Goal: Find specific page/section: Find specific page/section

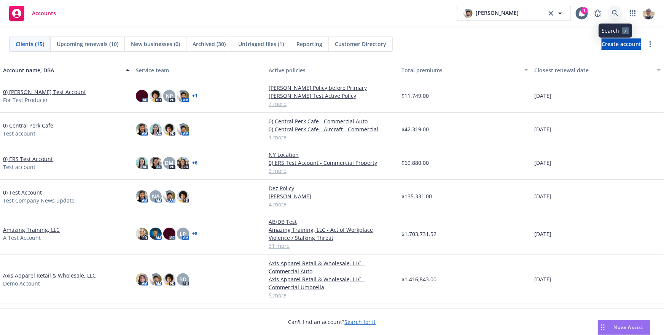
click at [615, 14] on icon at bounding box center [615, 13] width 7 height 7
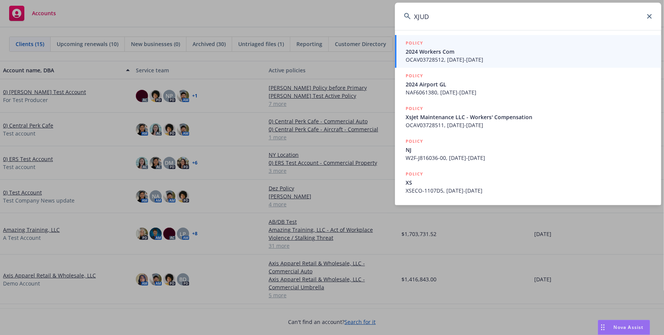
type input "XJUDC"
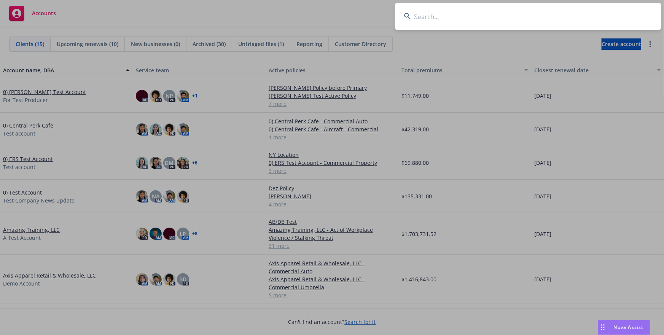
click at [426, 21] on input at bounding box center [528, 16] width 266 height 27
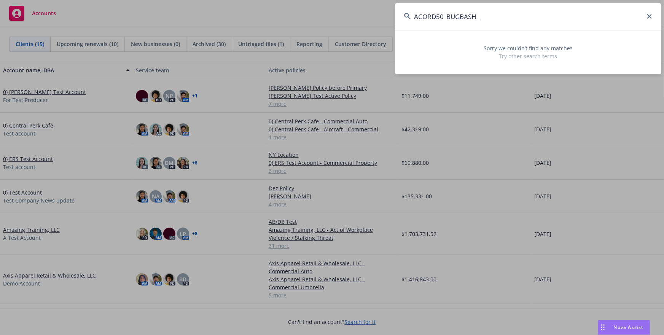
type input "ACORD50_BUGBASH_"
click at [424, 8] on input "ACORD50_BUGBASH_" at bounding box center [528, 16] width 266 height 27
